Goal: Navigation & Orientation: Find specific page/section

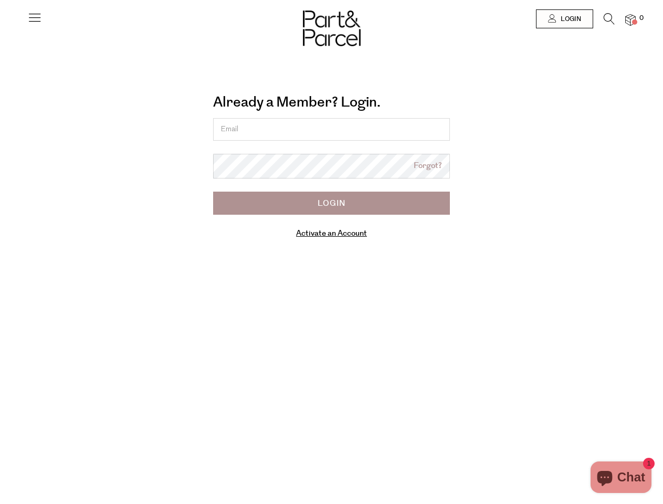
click at [331, 252] on div "Already a Member? Login. Forgot? Forgot? Login Activate an Account Manage subsc…" at bounding box center [331, 169] width 583 height 168
click at [35, 22] on icon at bounding box center [34, 17] width 15 height 15
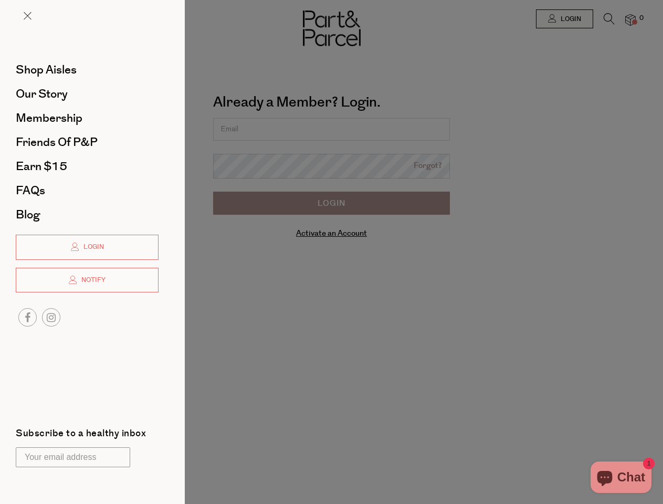
click at [564, 19] on div at bounding box center [331, 252] width 663 height 504
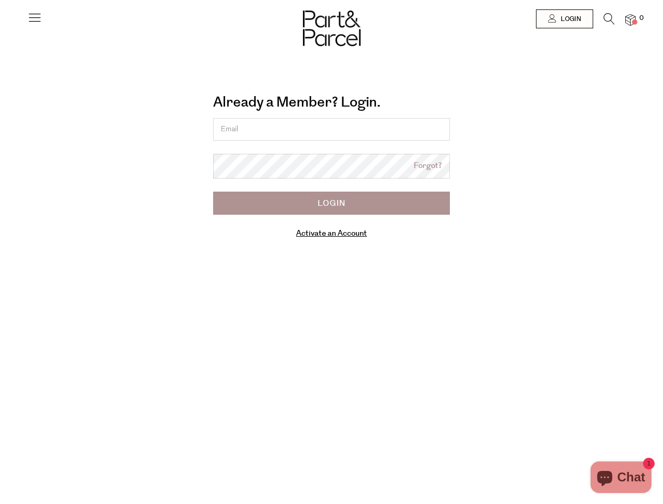
click at [609, 22] on icon at bounding box center [609, 19] width 11 height 12
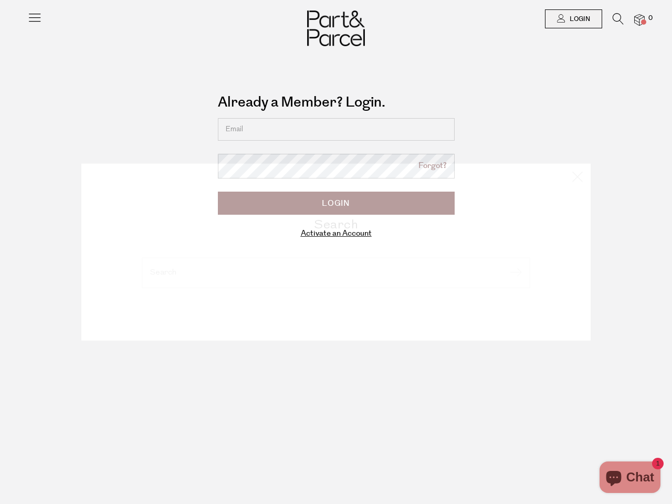
click at [630, 19] on div "Search" at bounding box center [336, 252] width 614 height 504
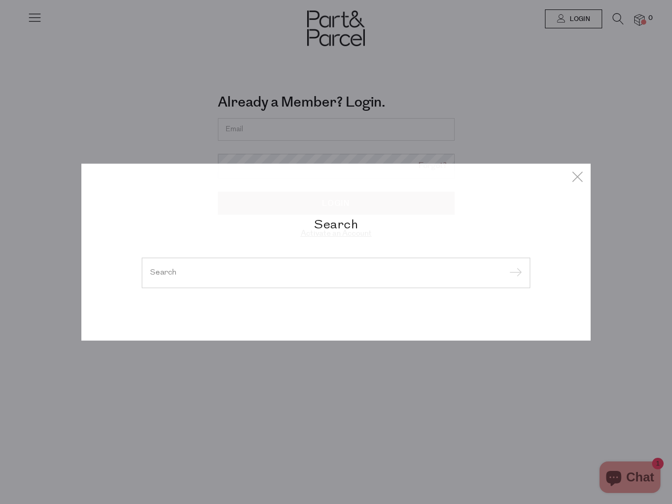
click at [0, 252] on div "Search" at bounding box center [336, 252] width 672 height 504
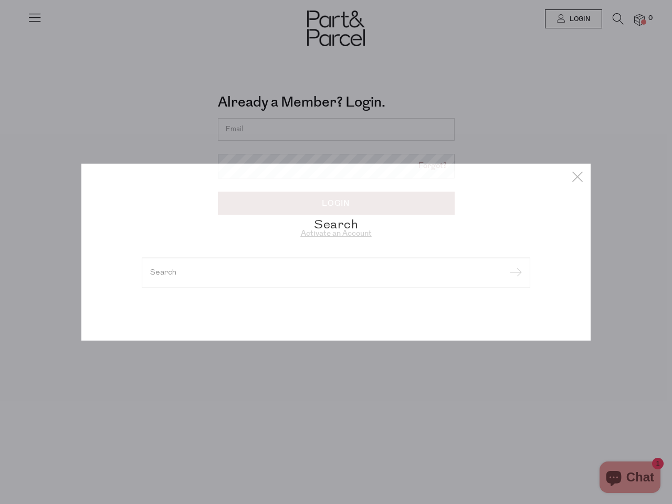
click at [0, 26] on div "Search" at bounding box center [336, 252] width 672 height 504
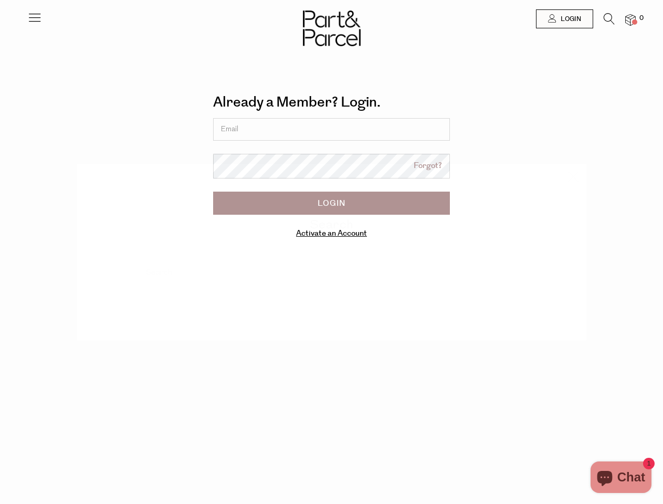
click at [0, 132] on div "Search" at bounding box center [331, 252] width 663 height 504
click at [0, 252] on body "Ready to stock up? Close No items in your parcel. Loading Join to Save on this …" at bounding box center [331, 342] width 663 height 684
click at [0, 24] on div at bounding box center [331, 19] width 663 height 38
